Goal: Transaction & Acquisition: Subscribe to service/newsletter

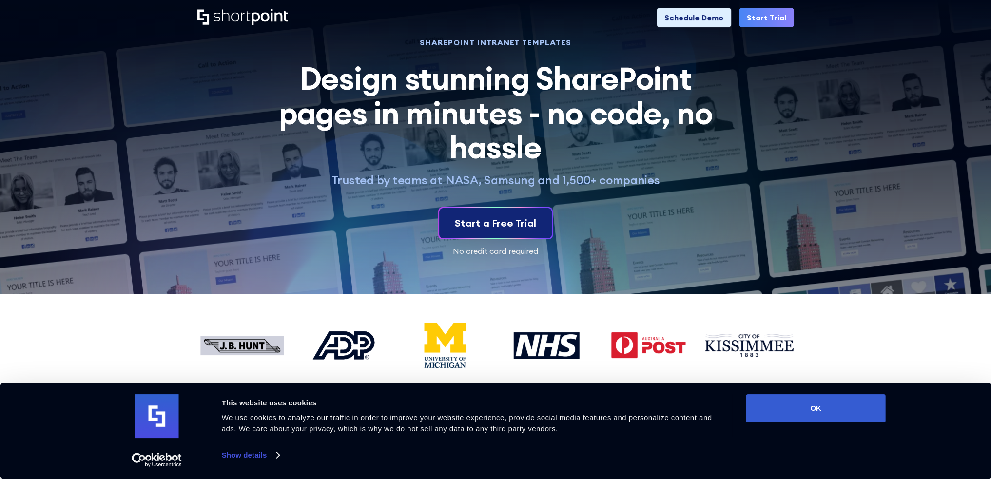
click at [503, 228] on div "Start a Free Trial" at bounding box center [495, 223] width 81 height 15
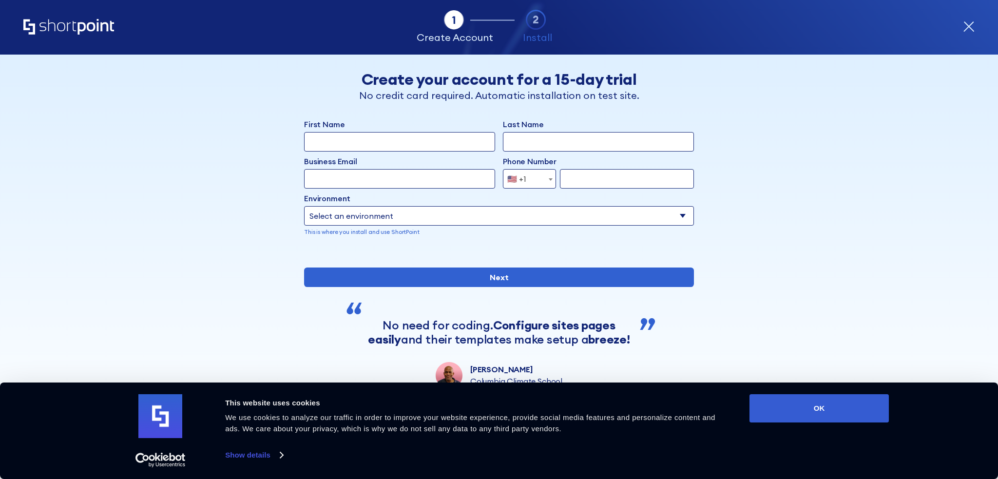
click at [466, 133] on input "First Name" at bounding box center [399, 141] width 191 height 19
type input "Michela"
type input "McMurrich"
type input "events.environment@utoronto.ca"
type input "9059778702"
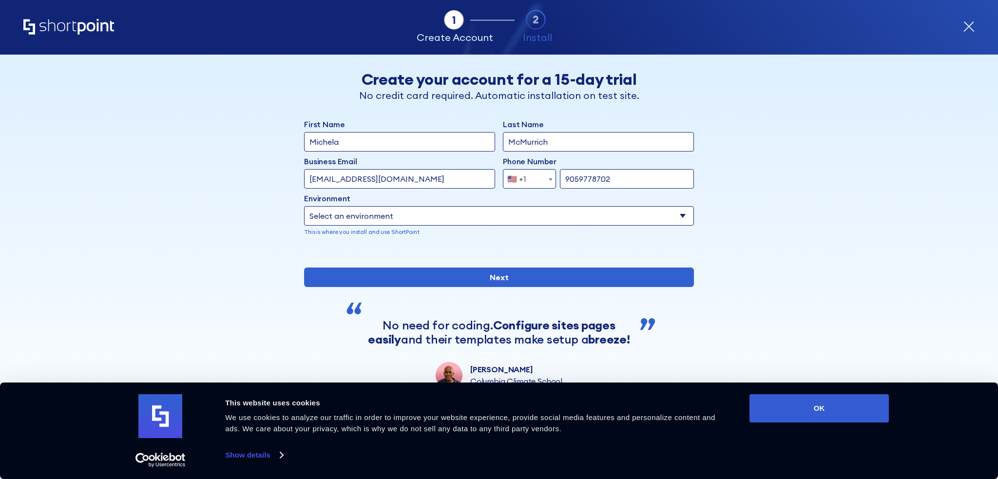
click at [534, 173] on span "🇺🇸 +1" at bounding box center [529, 178] width 53 height 19
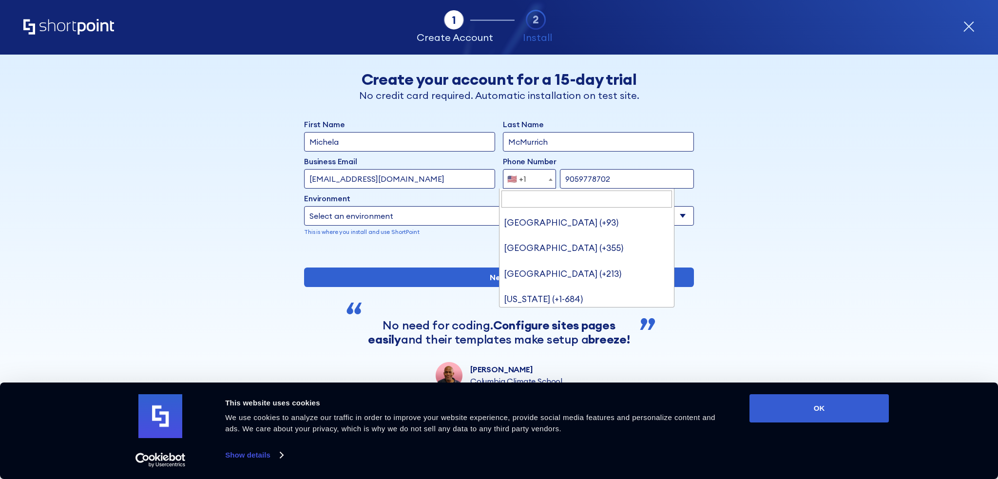
scroll to position [5672, 0]
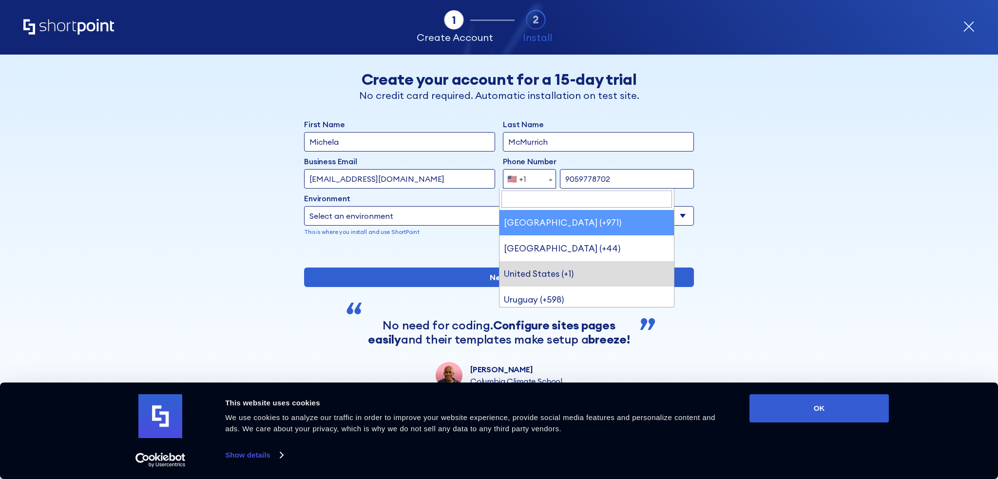
click at [544, 198] on input "Search" at bounding box center [587, 199] width 171 height 17
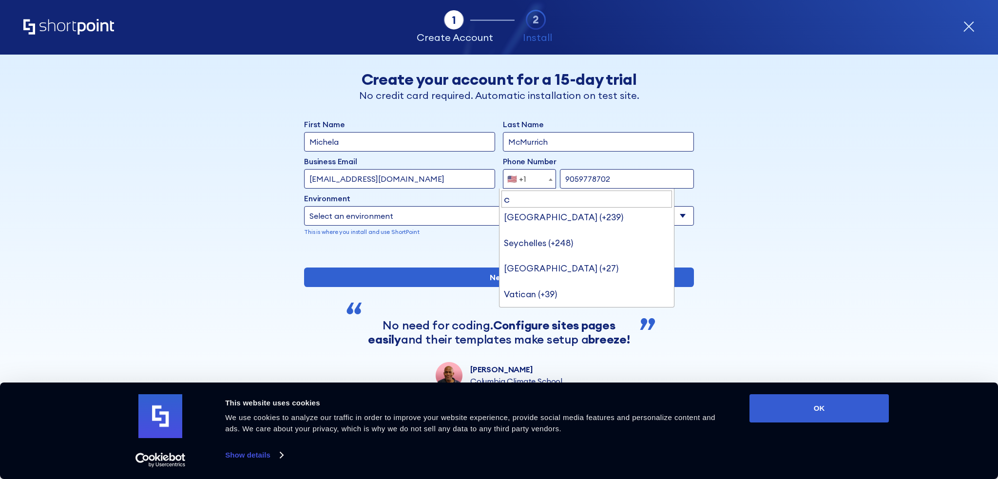
scroll to position [0, 0]
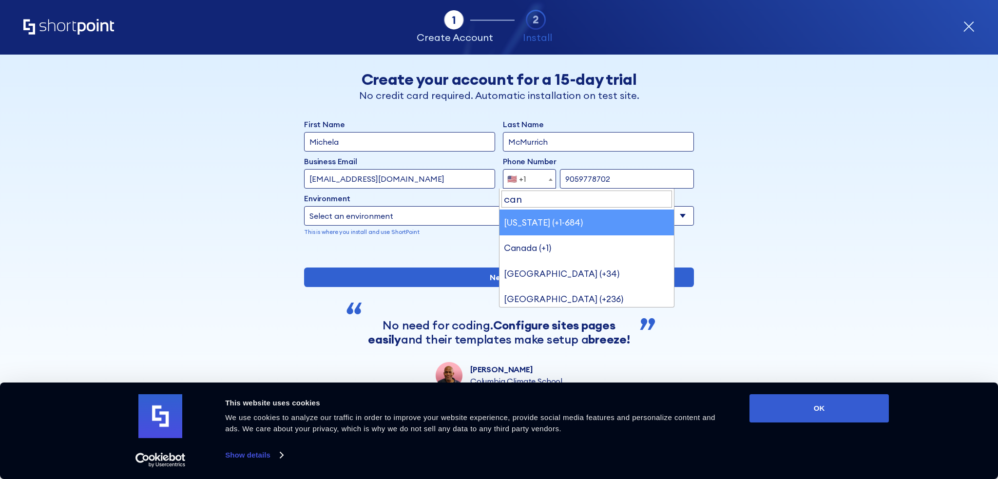
type input "can"
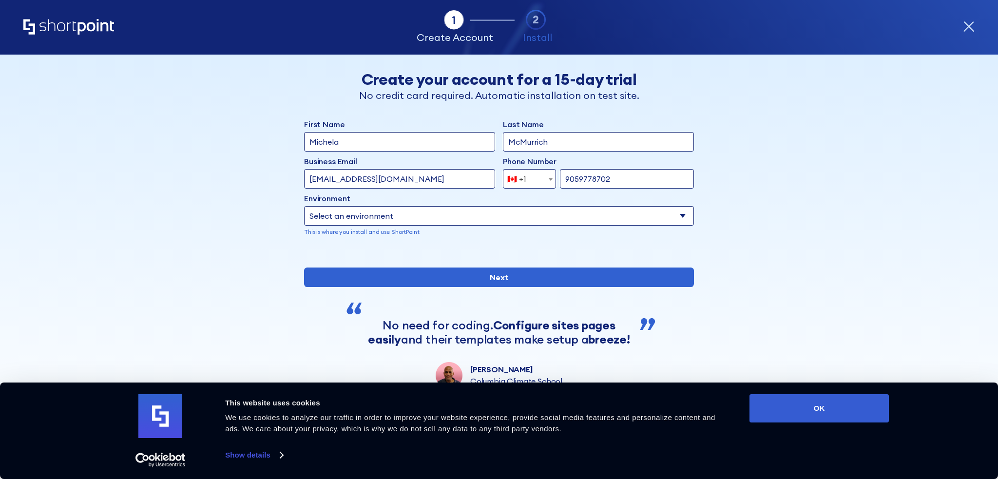
click at [448, 180] on input "events.environment@utoronto.ca" at bounding box center [399, 178] width 191 height 19
type input "michela_mcmurrich@hotmail.com"
click at [470, 216] on select "Select an environment Microsoft 365 SharePoint Online SharePoint Subscription E…" at bounding box center [499, 215] width 390 height 19
select select "SharePoint SE"
click at [304, 206] on select "Select an environment Microsoft 365 SharePoint Online SharePoint Subscription E…" at bounding box center [499, 215] width 390 height 19
